Goal: Information Seeking & Learning: Learn about a topic

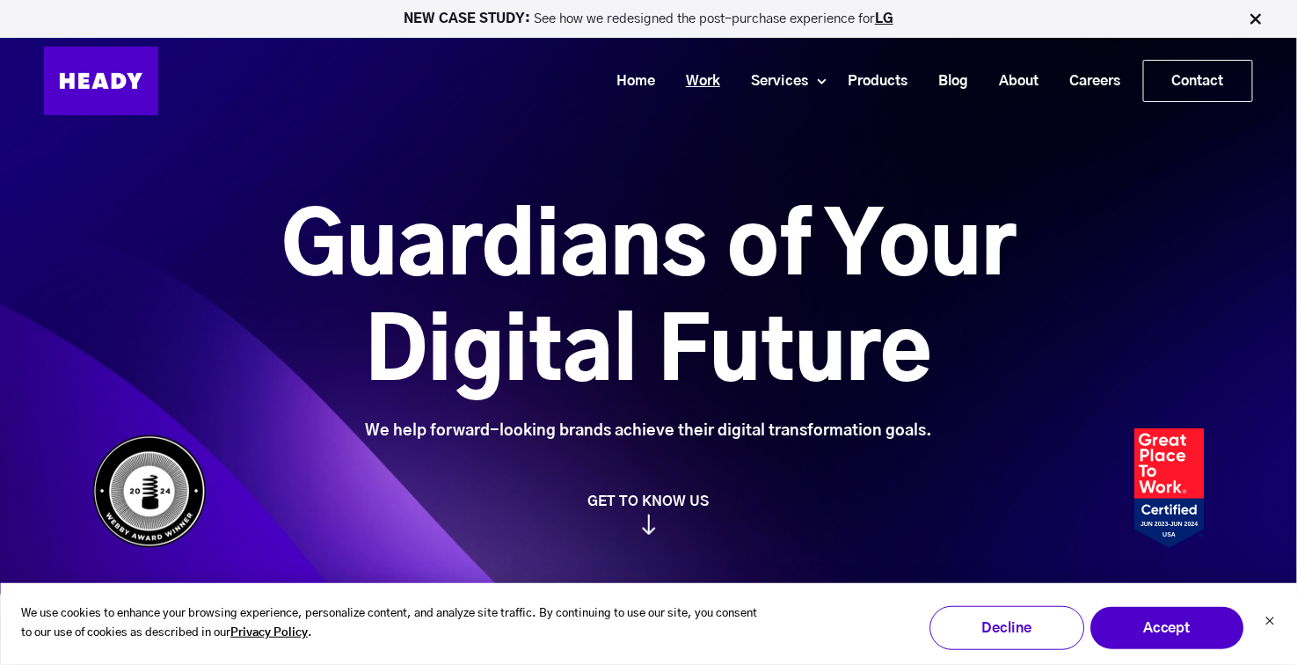
click at [695, 76] on link "Work" at bounding box center [696, 81] width 65 height 33
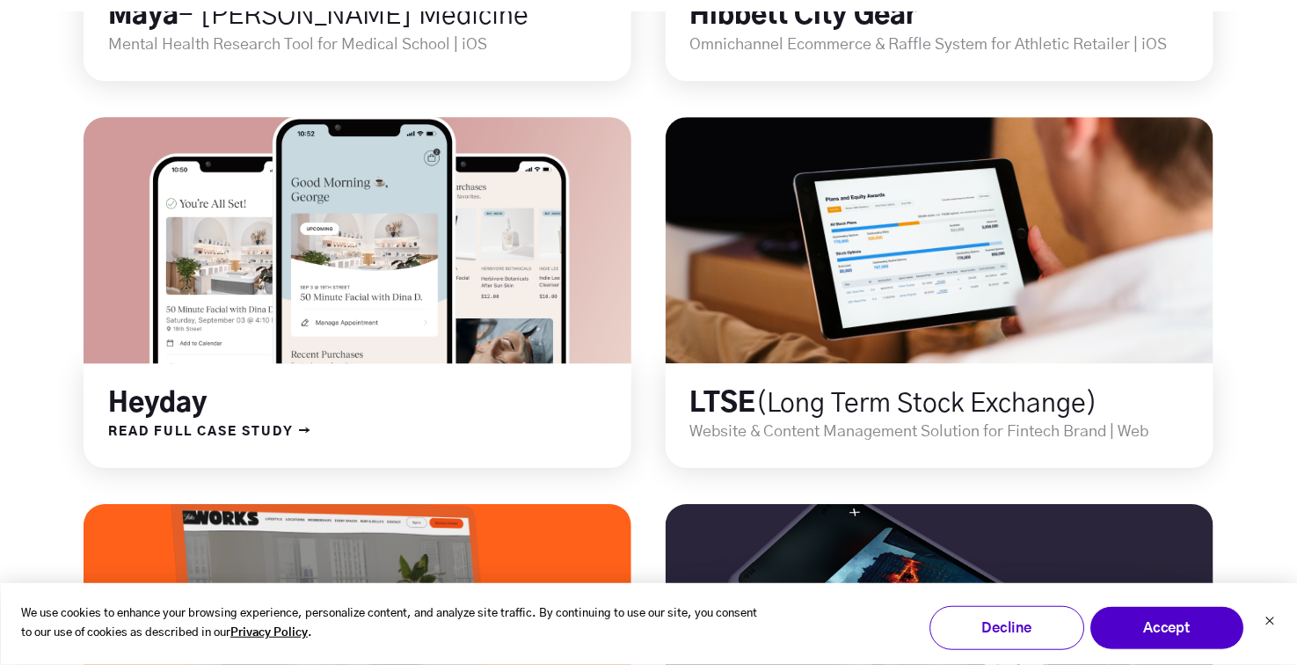
scroll to position [1675, 0]
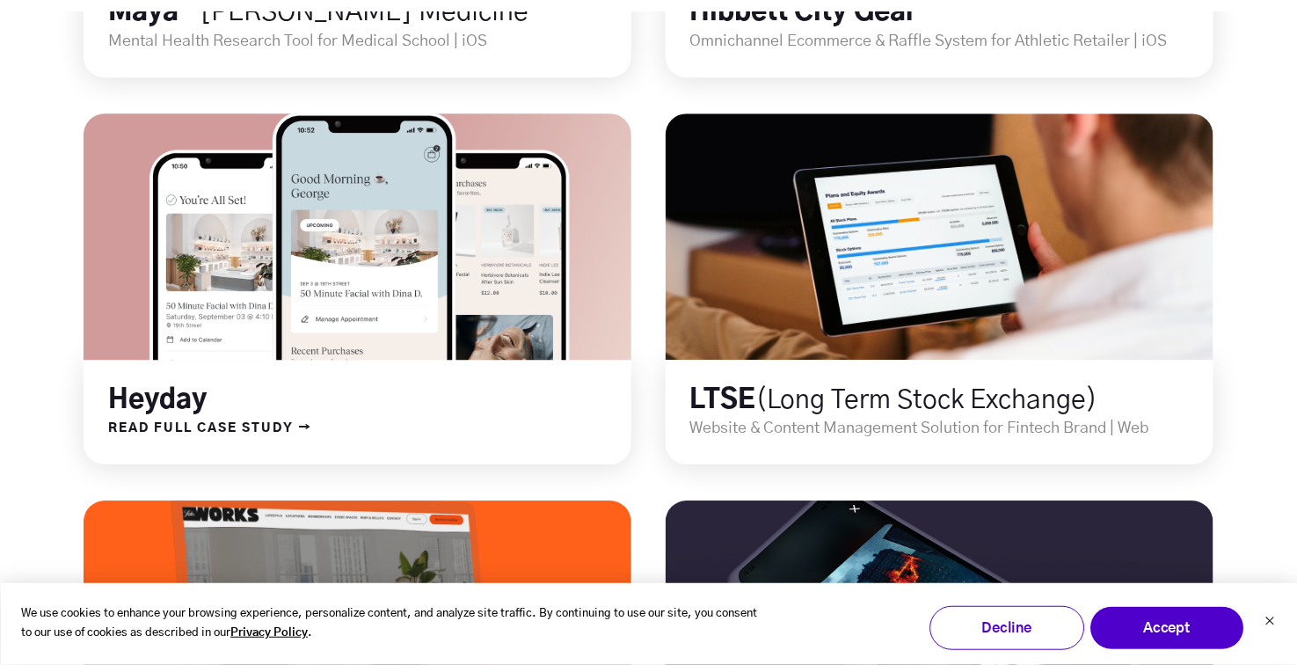
click at [415, 262] on link at bounding box center [358, 236] width 658 height 295
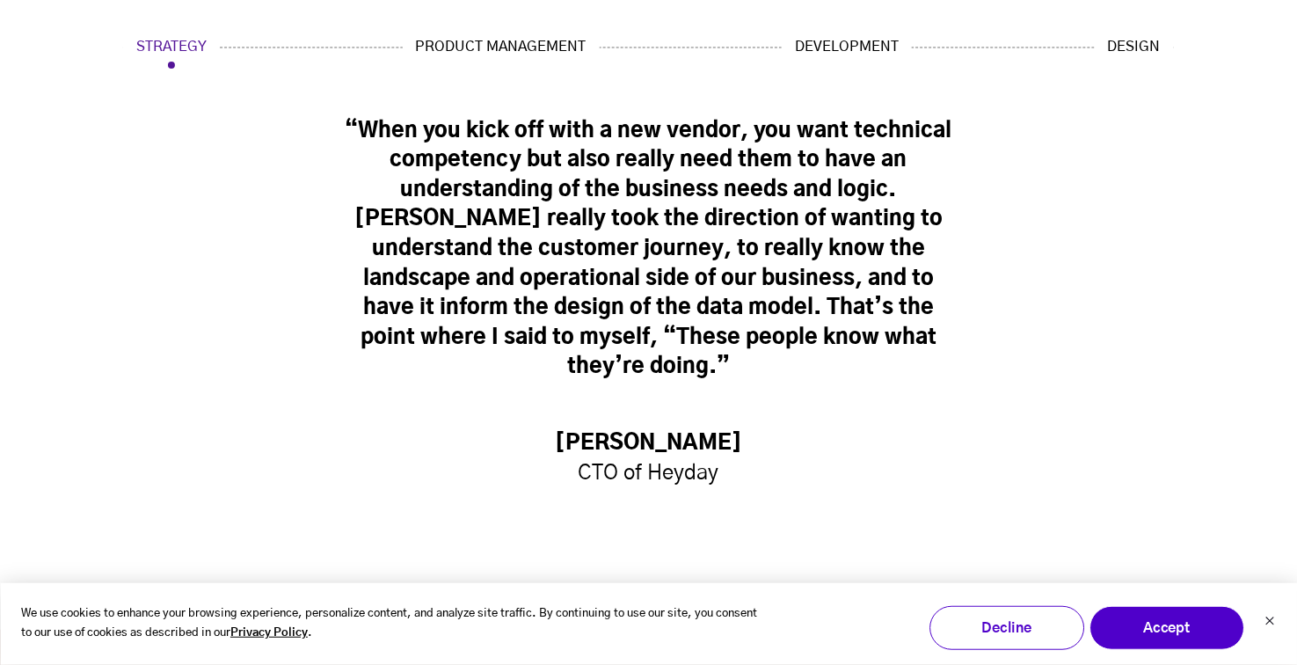
scroll to position [5211, 0]
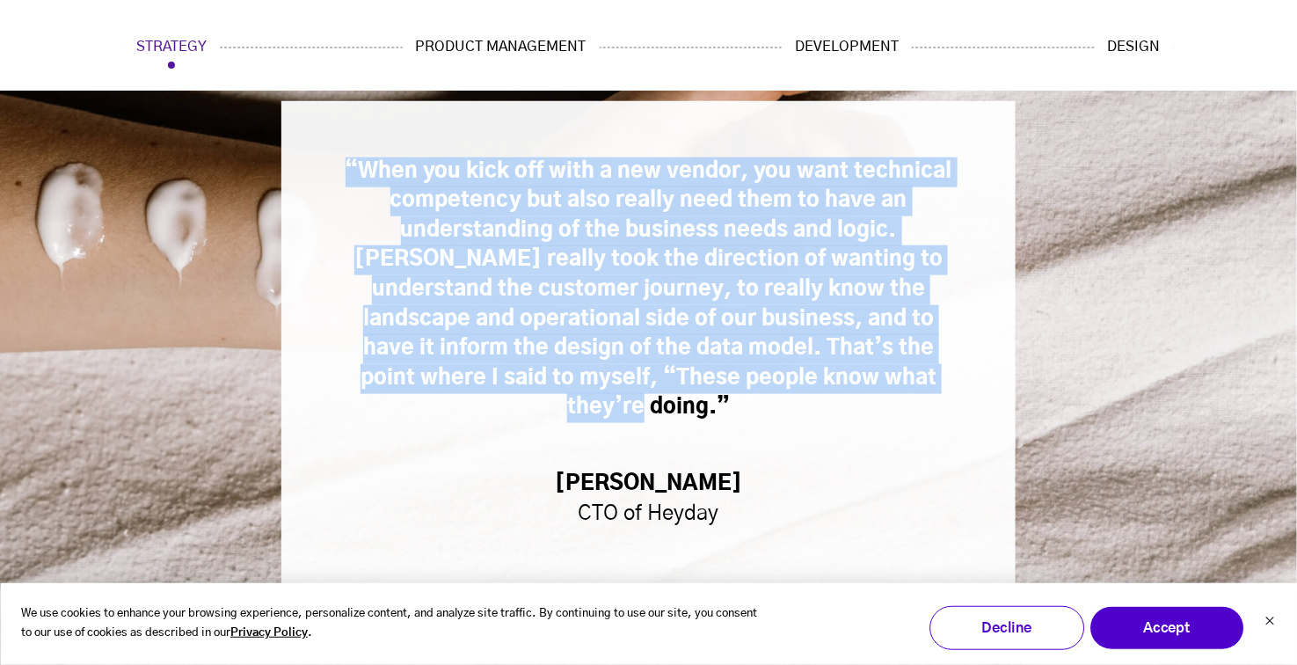
drag, startPoint x: 913, startPoint y: 391, endPoint x: 347, endPoint y: 157, distance: 611.7
click at [347, 157] on h3 "“When you kick off with a new vendor, you want technical competency but also re…" at bounding box center [649, 289] width 622 height 265
copy h3 "“When you kick off with a new vendor, you want technical competency but also re…"
